Goal: Check status: Check status

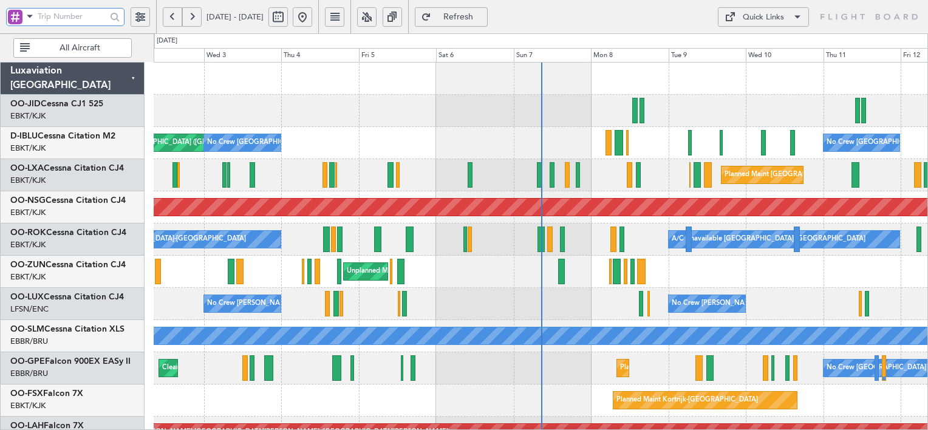
click at [85, 12] on input "text" at bounding box center [72, 16] width 69 height 18
type input "536541"
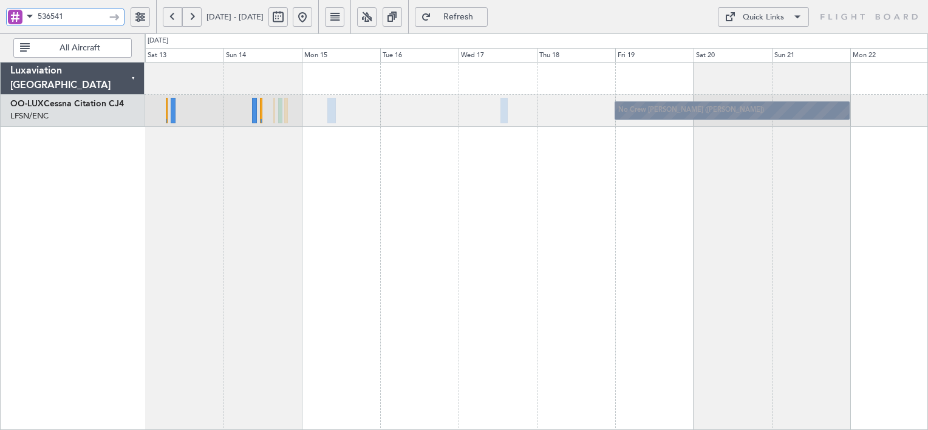
drag, startPoint x: 71, startPoint y: 15, endPoint x: -2, endPoint y: 32, distance: 75.6
click at [0, 32] on html "536541 [DATE] - [DATE] Refresh Quick Links All Aircraft No Crew [PERSON_NAME] (…" at bounding box center [464, 215] width 928 height 430
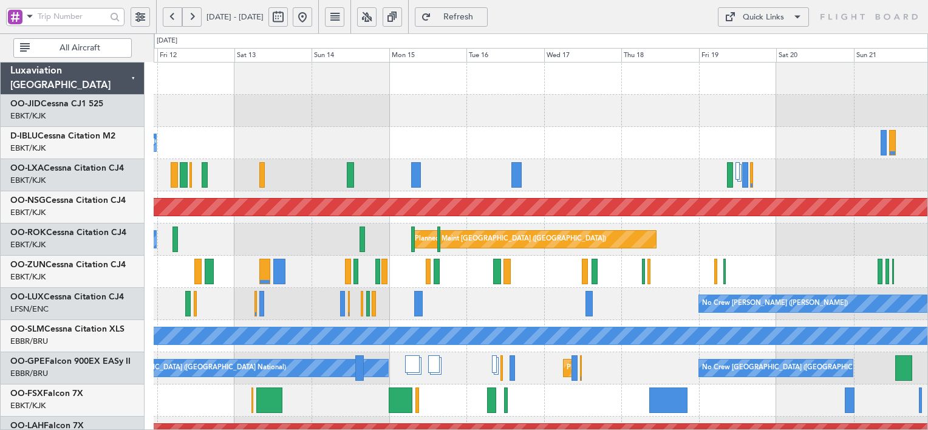
click at [479, 317] on div "No Crew [PERSON_NAME] ([PERSON_NAME]) No Crew [PERSON_NAME] ([PERSON_NAME])" at bounding box center [541, 304] width 774 height 32
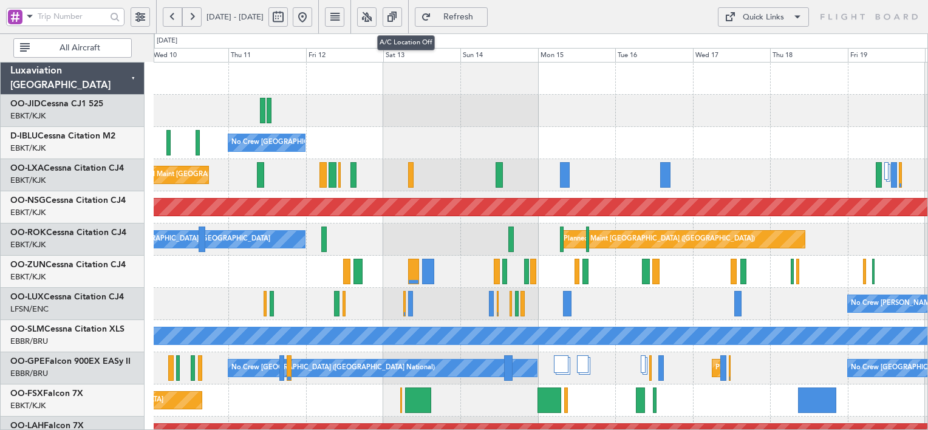
click at [377, 25] on button at bounding box center [366, 16] width 19 height 19
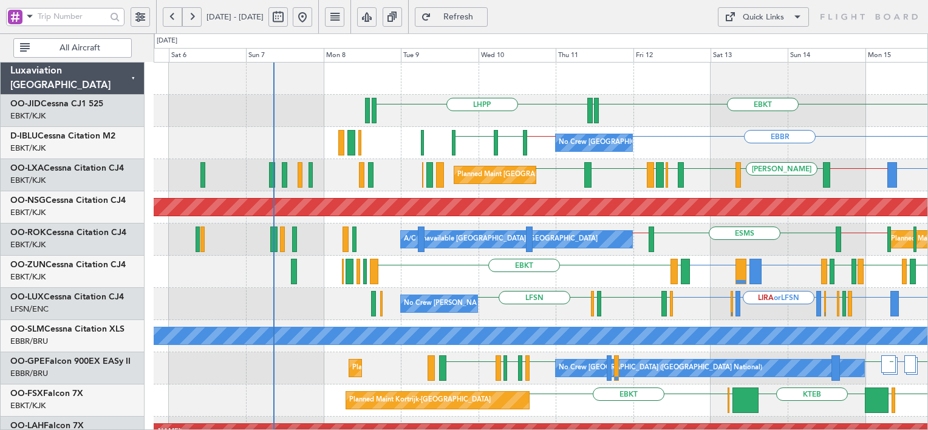
click at [659, 309] on div "LIRA or LFSN EDQG or LFSN LFSN LRCV or LFSN LFSN LFSN EDQG or LFSN LFMD EBKT [G…" at bounding box center [541, 304] width 774 height 32
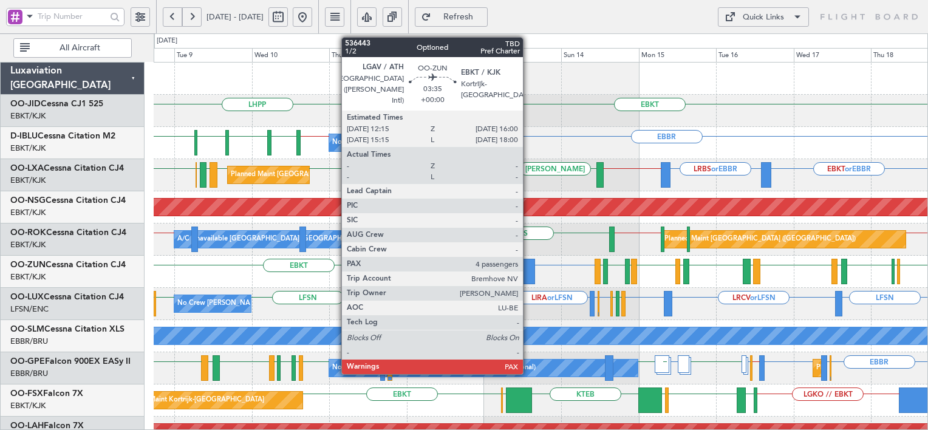
click at [528, 275] on div at bounding box center [529, 272] width 12 height 26
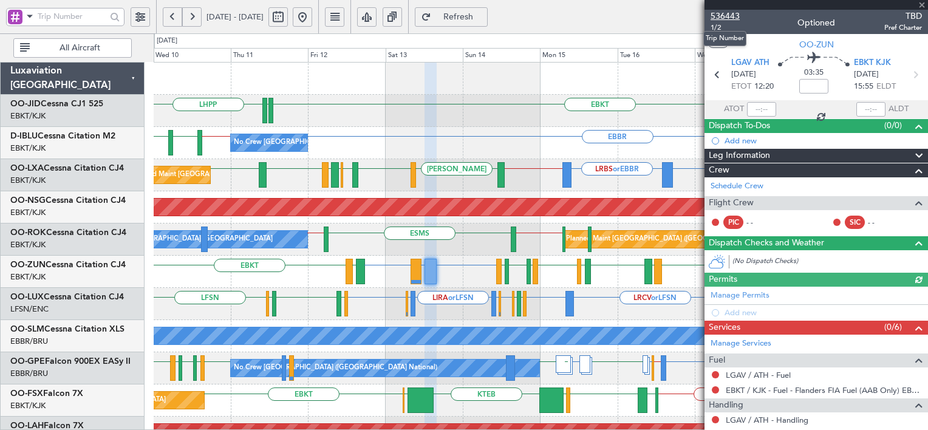
click at [723, 17] on span "536443" at bounding box center [725, 16] width 29 height 13
